Goal: Transaction & Acquisition: Subscribe to service/newsletter

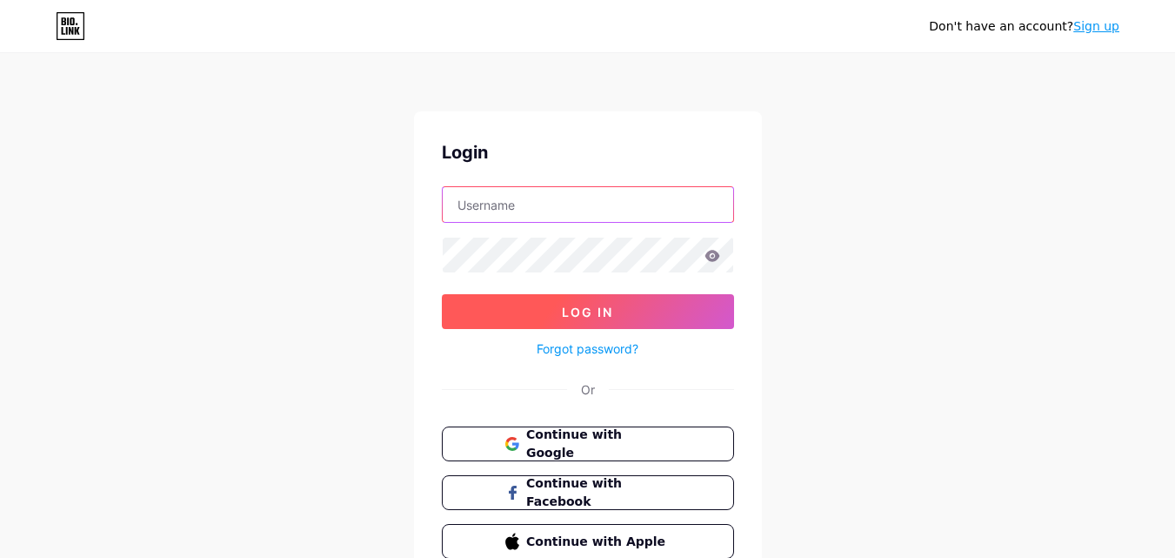
type input "[EMAIL_ADDRESS][DOMAIN_NAME]"
click at [564, 315] on span "Log In" at bounding box center [587, 311] width 51 height 15
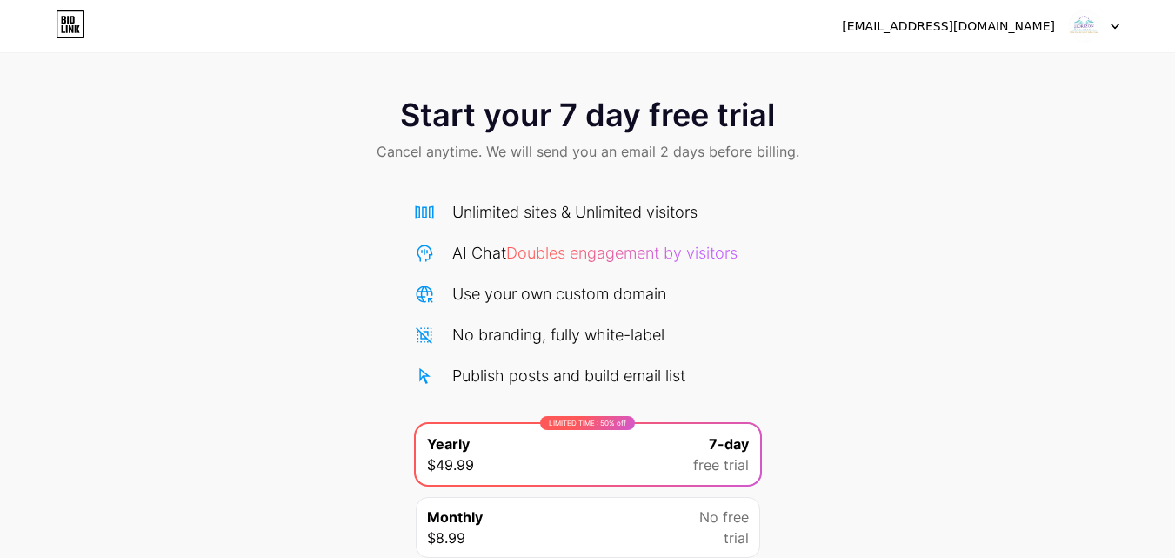
click at [1089, 27] on img at bounding box center [1084, 26] width 33 height 33
